Goal: Consume media (video, audio)

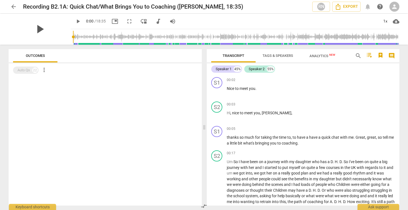
click at [35, 27] on span "play_arrow" at bounding box center [39, 29] width 14 height 14
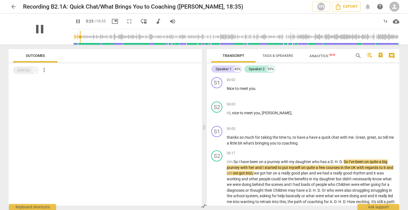
click at [34, 27] on span "pause" at bounding box center [39, 29] width 14 height 14
type input "24"
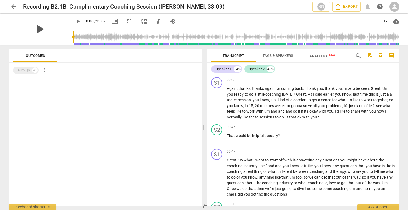
click at [35, 29] on span "play_arrow" at bounding box center [39, 29] width 14 height 14
click at [49, 31] on div "pause" at bounding box center [40, 29] width 62 height 31
click at [35, 28] on span "pause" at bounding box center [39, 29] width 14 height 14
type input "10"
